Goal: Transaction & Acquisition: Purchase product/service

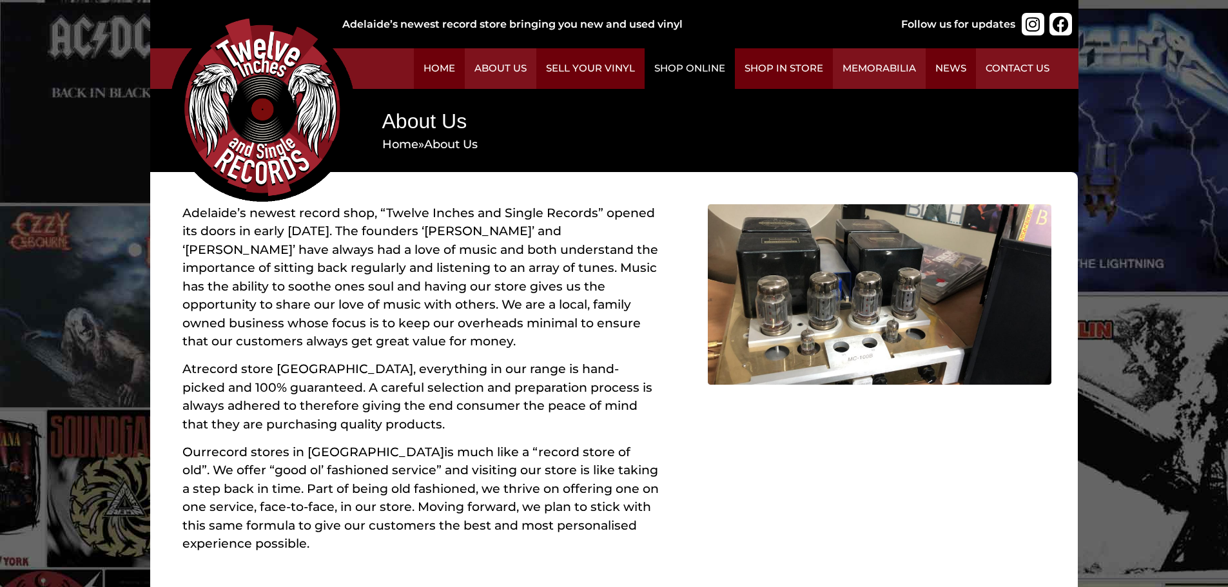
click at [688, 68] on link "Shop Online" at bounding box center [689, 68] width 90 height 41
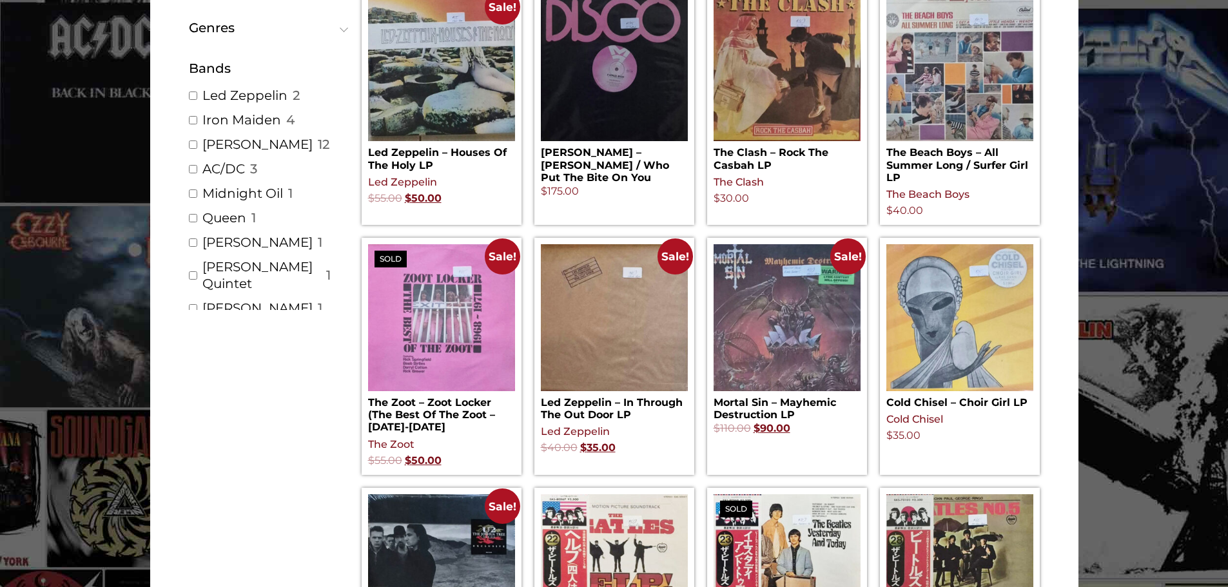
scroll to position [258, 0]
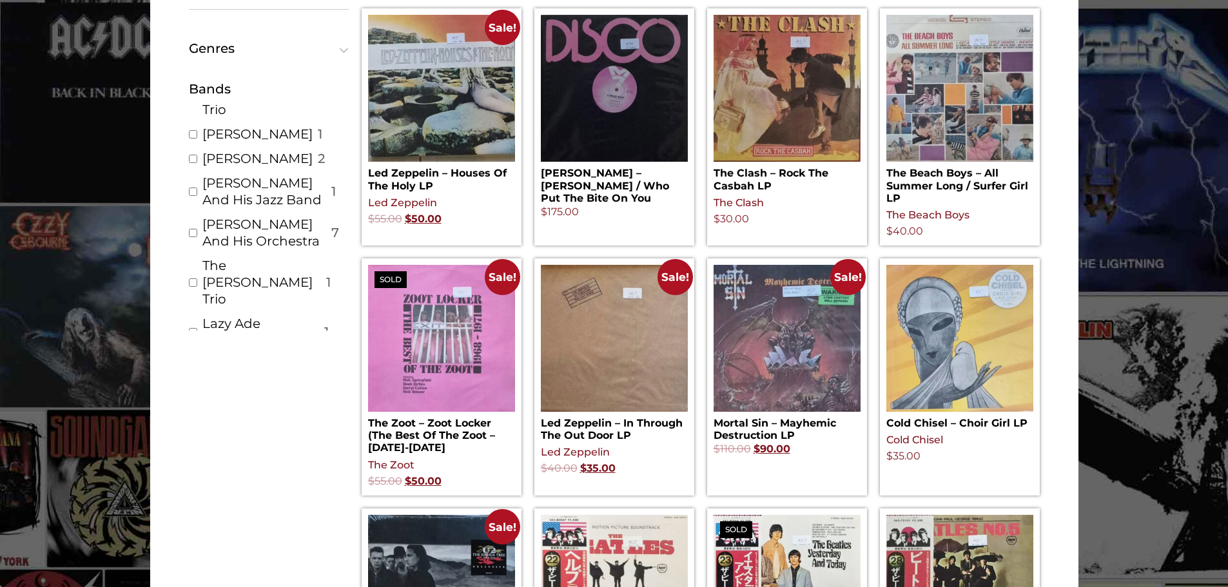
click at [231, 257] on link "The [PERSON_NAME] Trio" at bounding box center [261, 282] width 119 height 50
checkbox input "true"
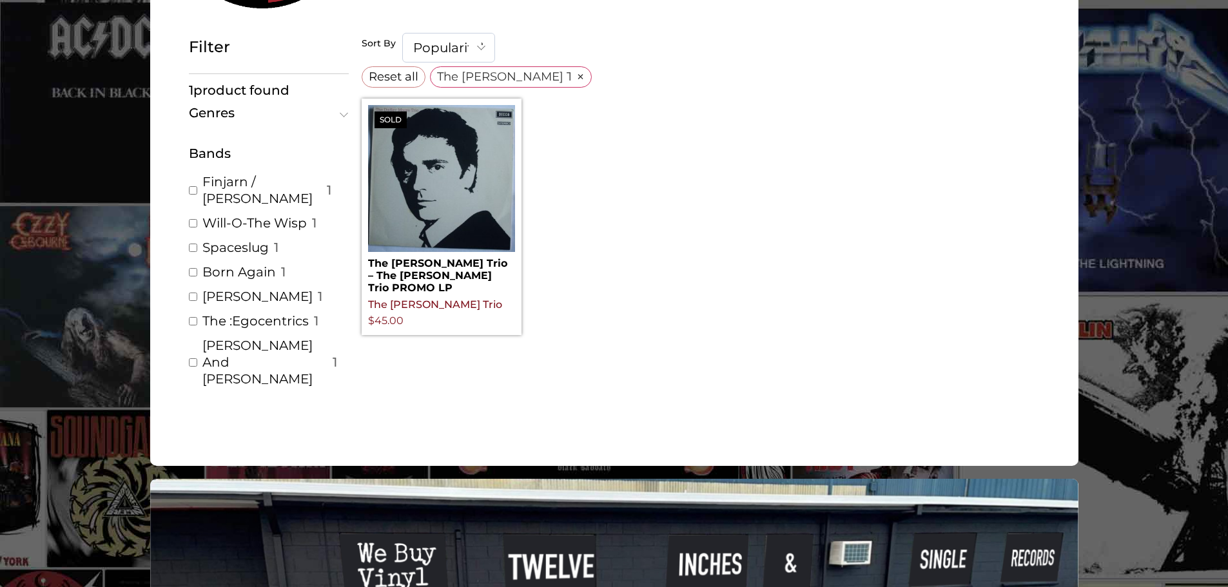
scroll to position [5542, 0]
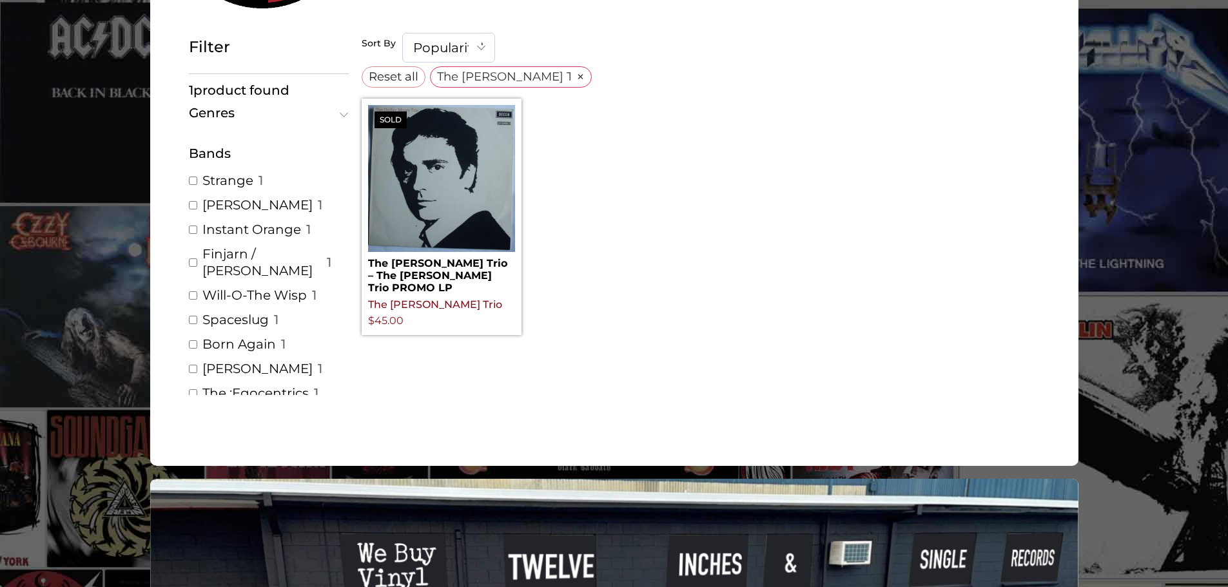
click at [387, 67] on link "Reset all ×" at bounding box center [394, 76] width 64 height 21
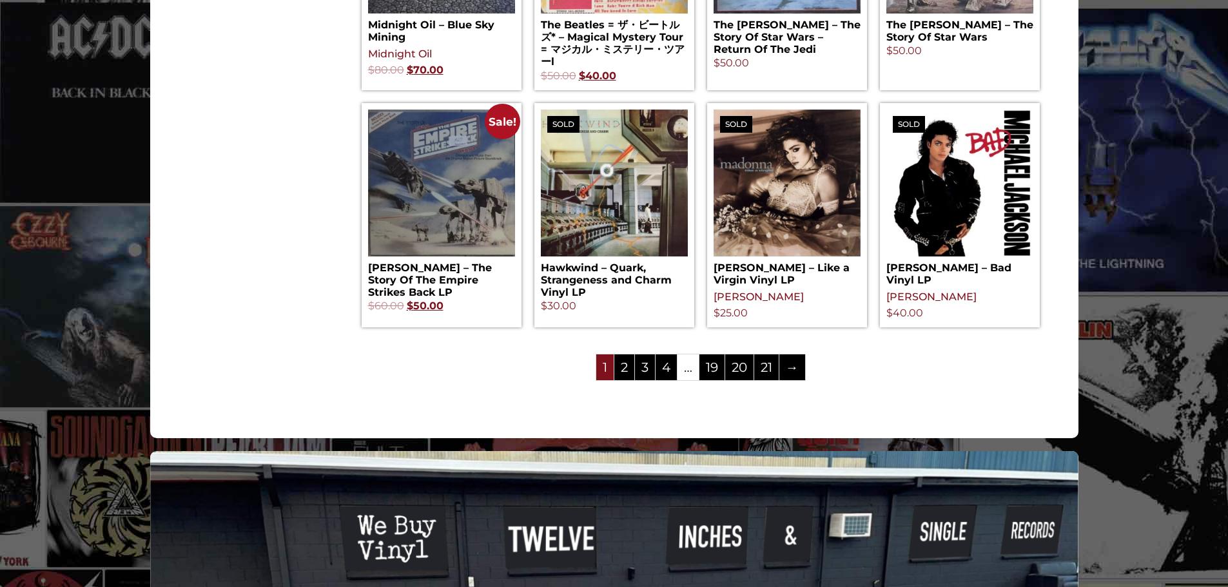
scroll to position [1096, 0]
